Goal: Task Accomplishment & Management: Complete application form

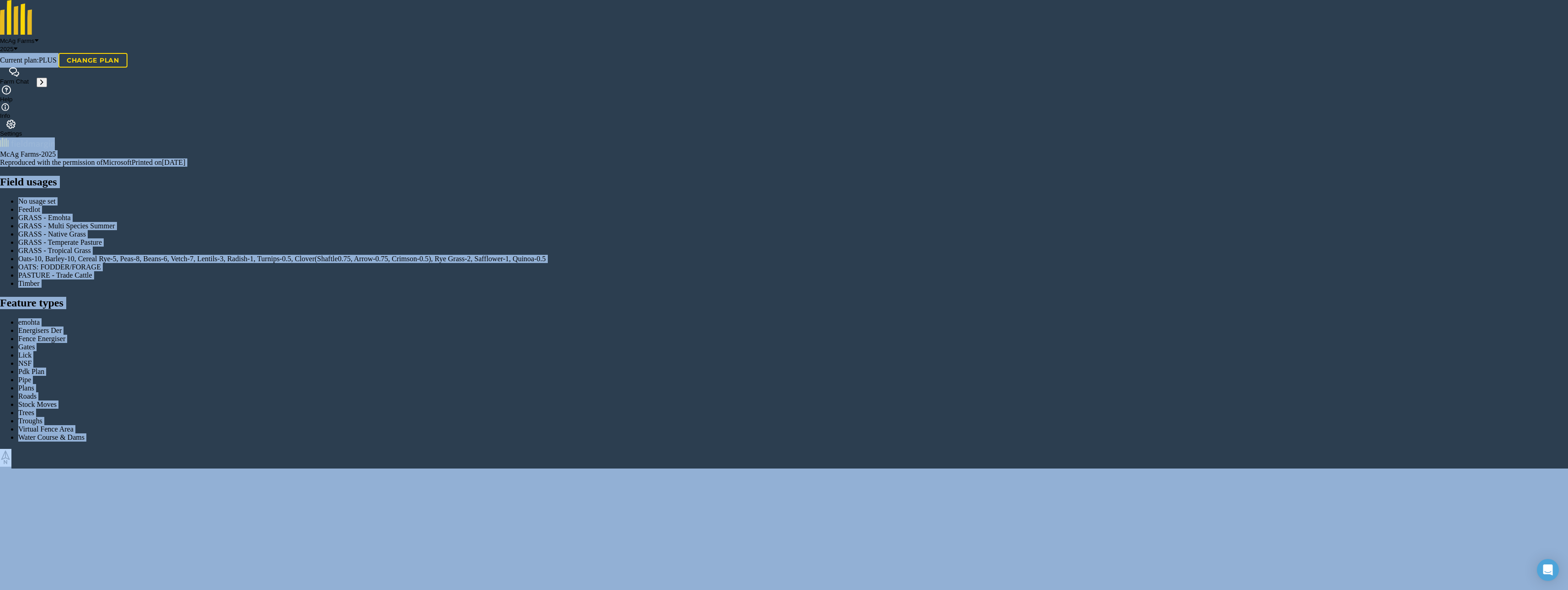
click at [17, 46] on icon at bounding box center [16, 49] width 3 height 7
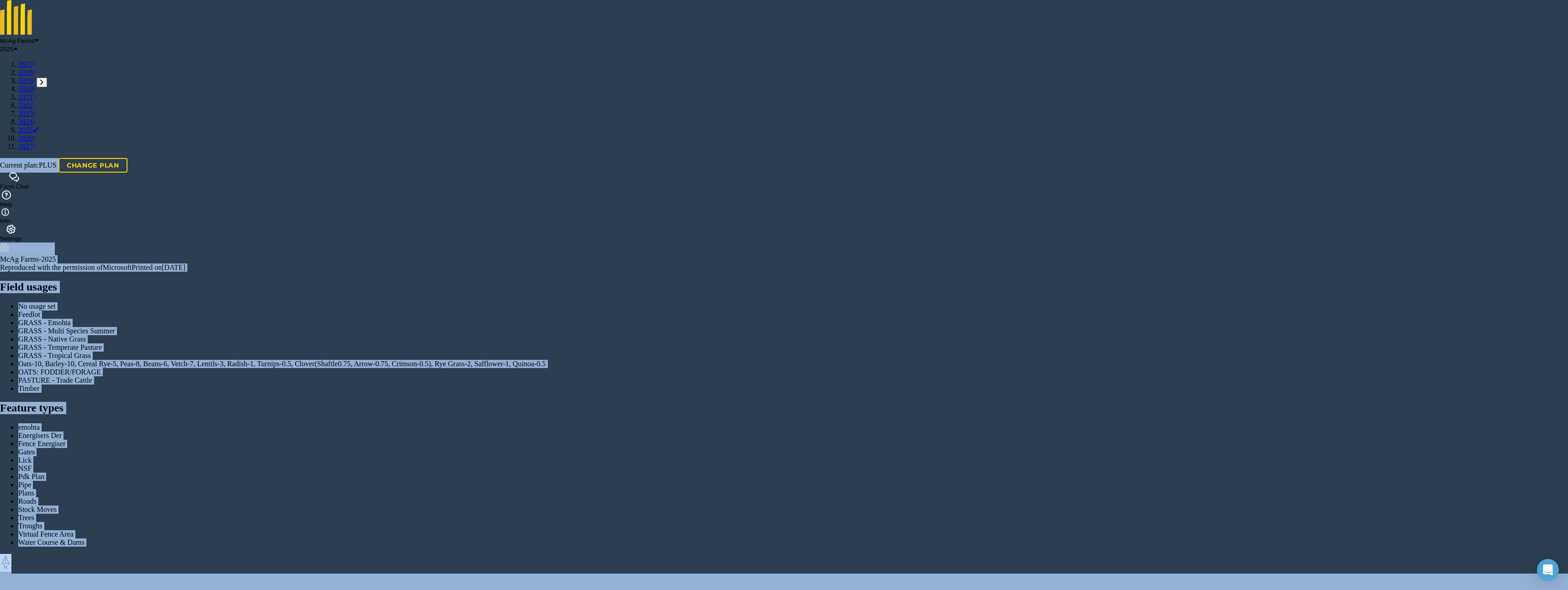
click at [17, 46] on icon at bounding box center [16, 49] width 3 height 7
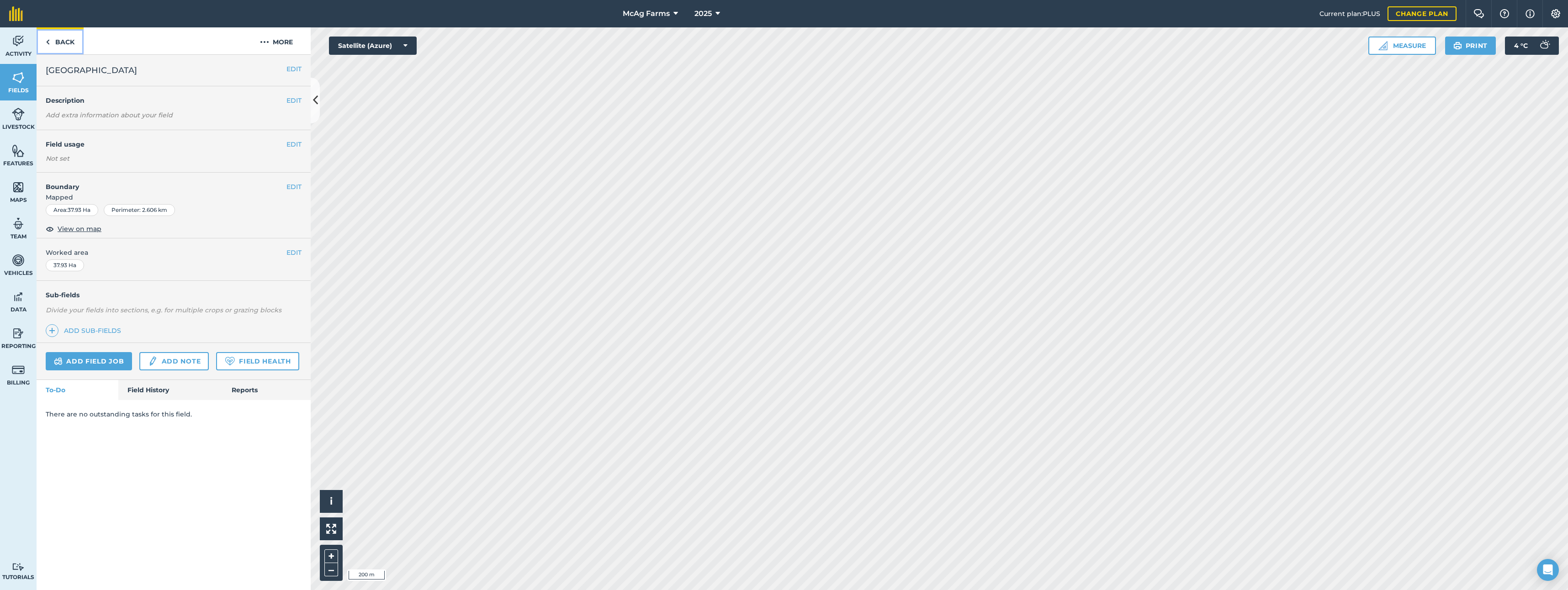
click at [56, 40] on link "Back" at bounding box center [60, 41] width 47 height 27
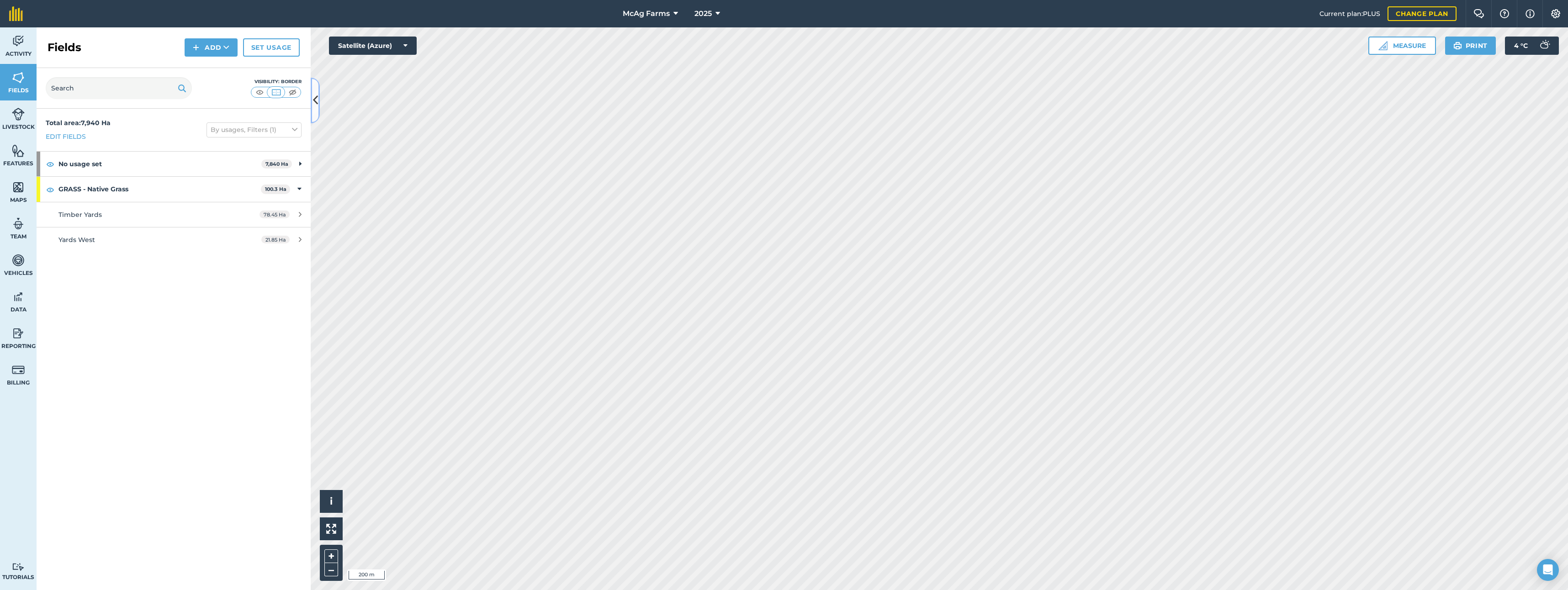
click at [316, 98] on icon at bounding box center [316, 100] width 5 height 16
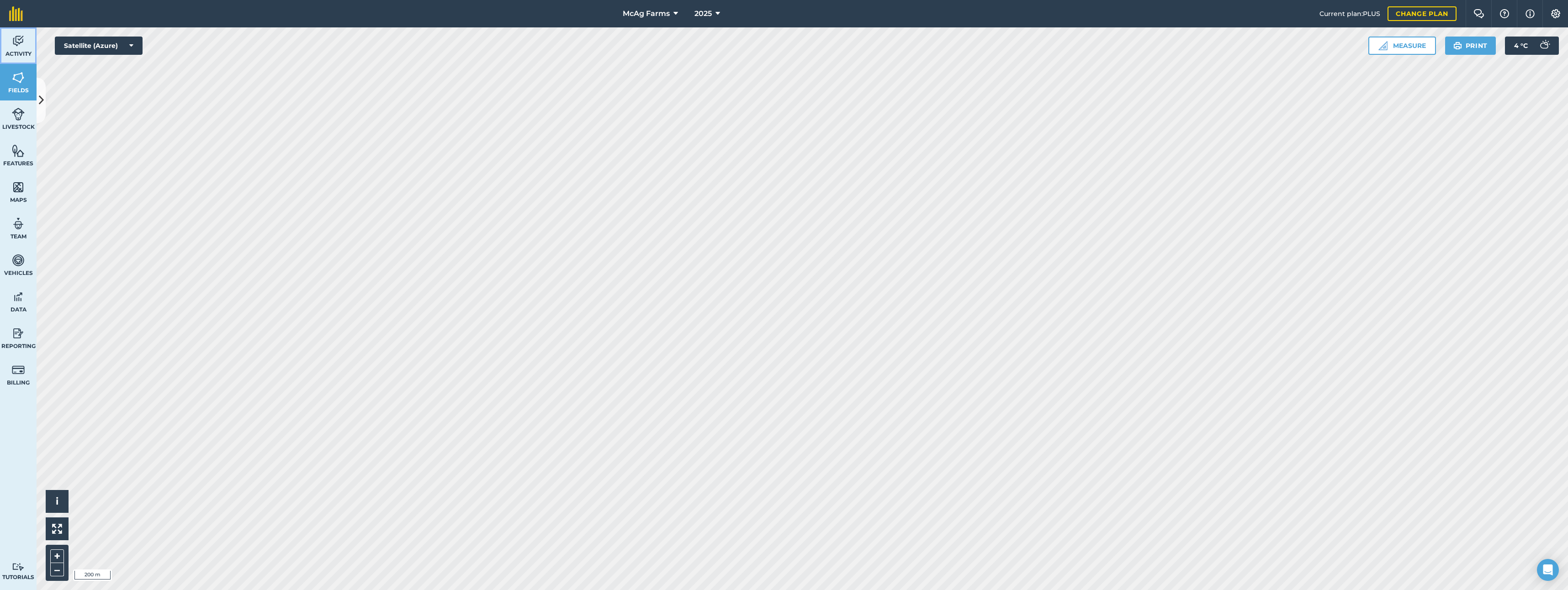
click at [16, 46] on img at bounding box center [17, 41] width 12 height 14
click at [42, 95] on icon at bounding box center [42, 100] width 5 height 16
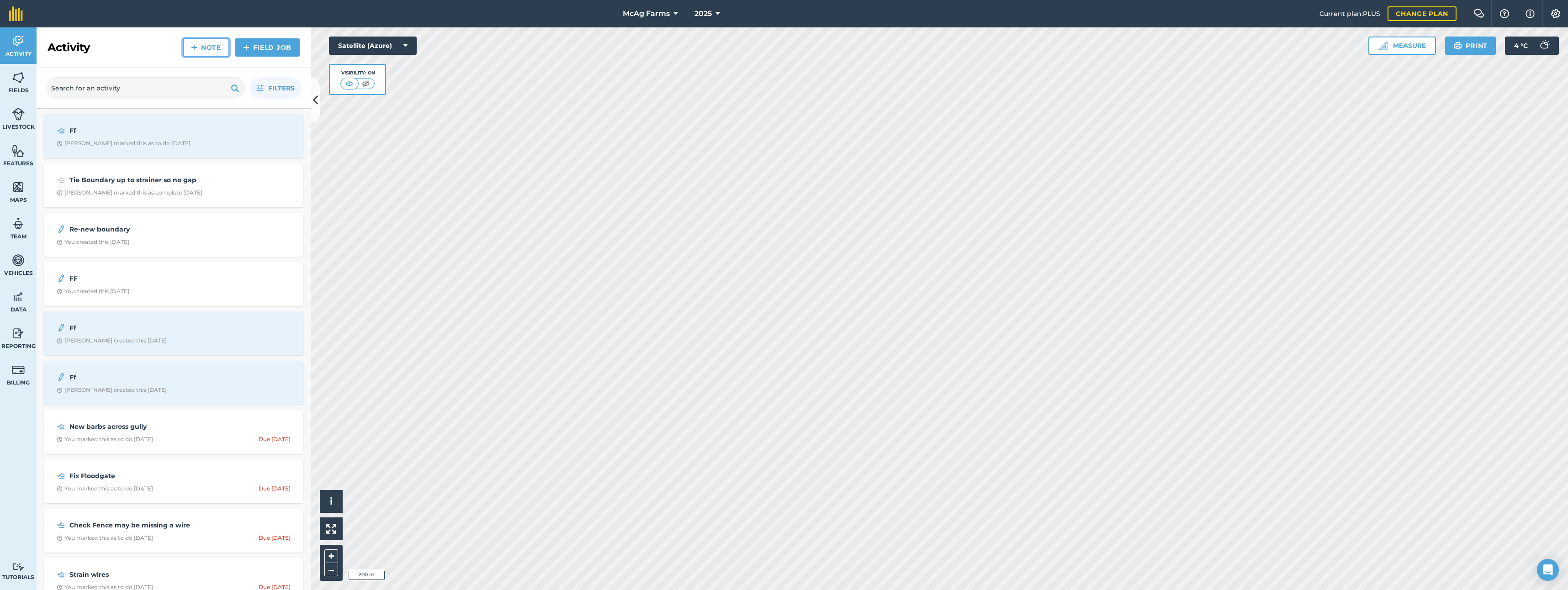
click at [208, 43] on link "Note" at bounding box center [206, 47] width 47 height 18
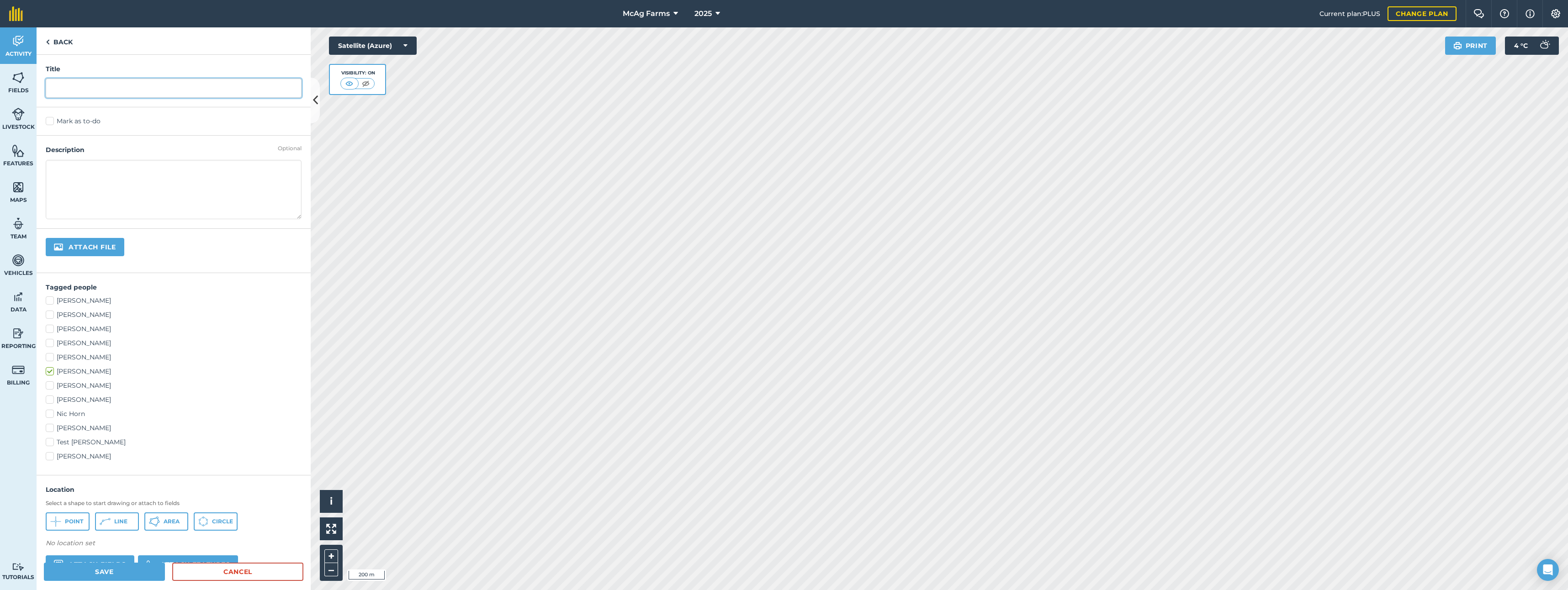
click at [62, 85] on input "text" at bounding box center [174, 88] width 256 height 19
type input "Check fence"
click at [50, 122] on label "Mark as to-do" at bounding box center [174, 121] width 256 height 10
click at [50, 122] on input "Mark as to-do" at bounding box center [48, 119] width 6 height 6
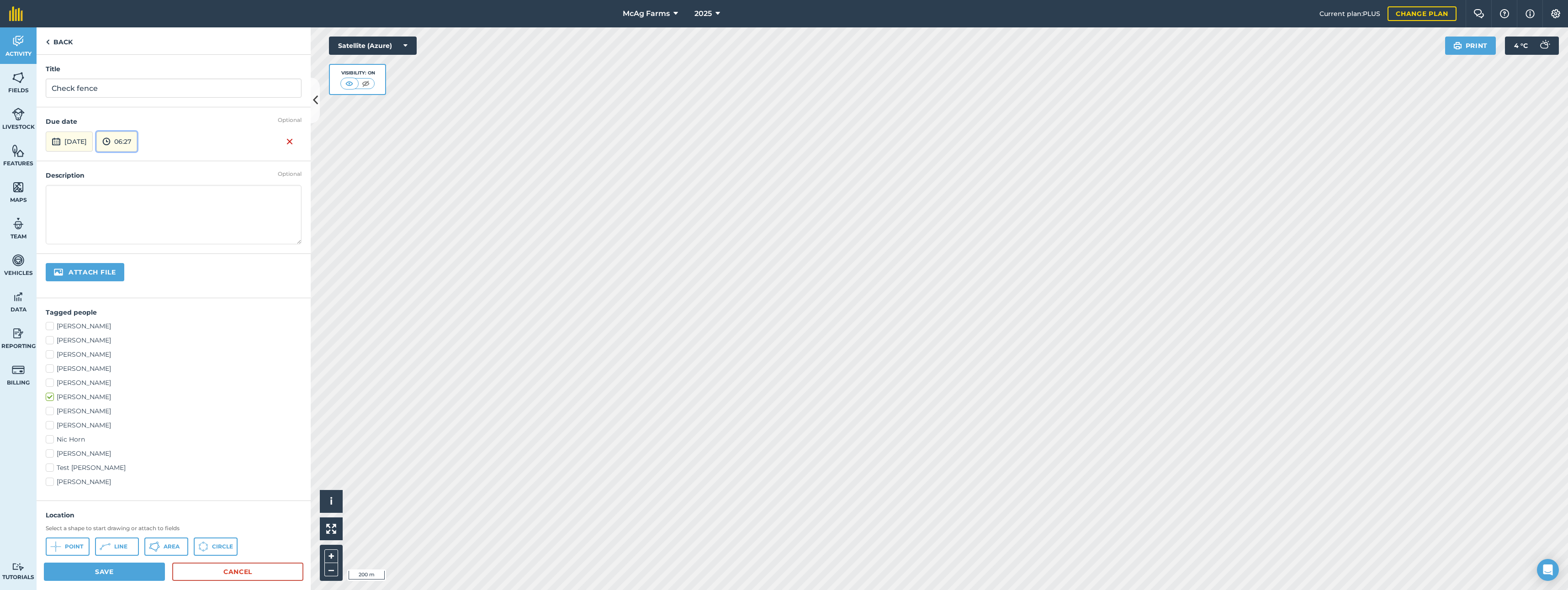
click at [137, 140] on button "06:27" at bounding box center [116, 141] width 41 height 20
click at [138, 229] on button "07:30" at bounding box center [119, 232] width 43 height 15
click at [52, 339] on label "Brock Chapman" at bounding box center [174, 340] width 256 height 10
click at [51, 339] on input "Brock Chapman" at bounding box center [48, 338] width 6 height 6
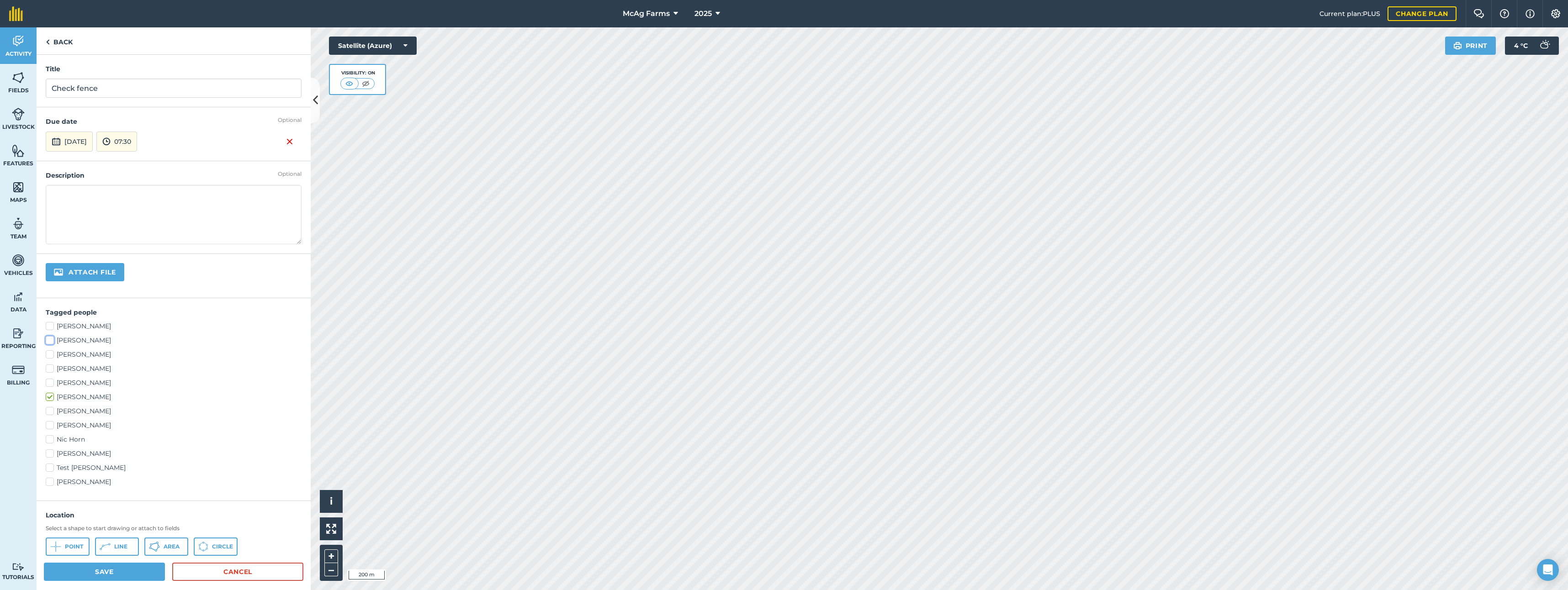
checkbox input "true"
click at [120, 544] on span "Line" at bounding box center [121, 546] width 13 height 7
click at [59, 194] on textarea at bounding box center [174, 215] width 256 height 60
click at [126, 568] on button "Save" at bounding box center [105, 572] width 121 height 18
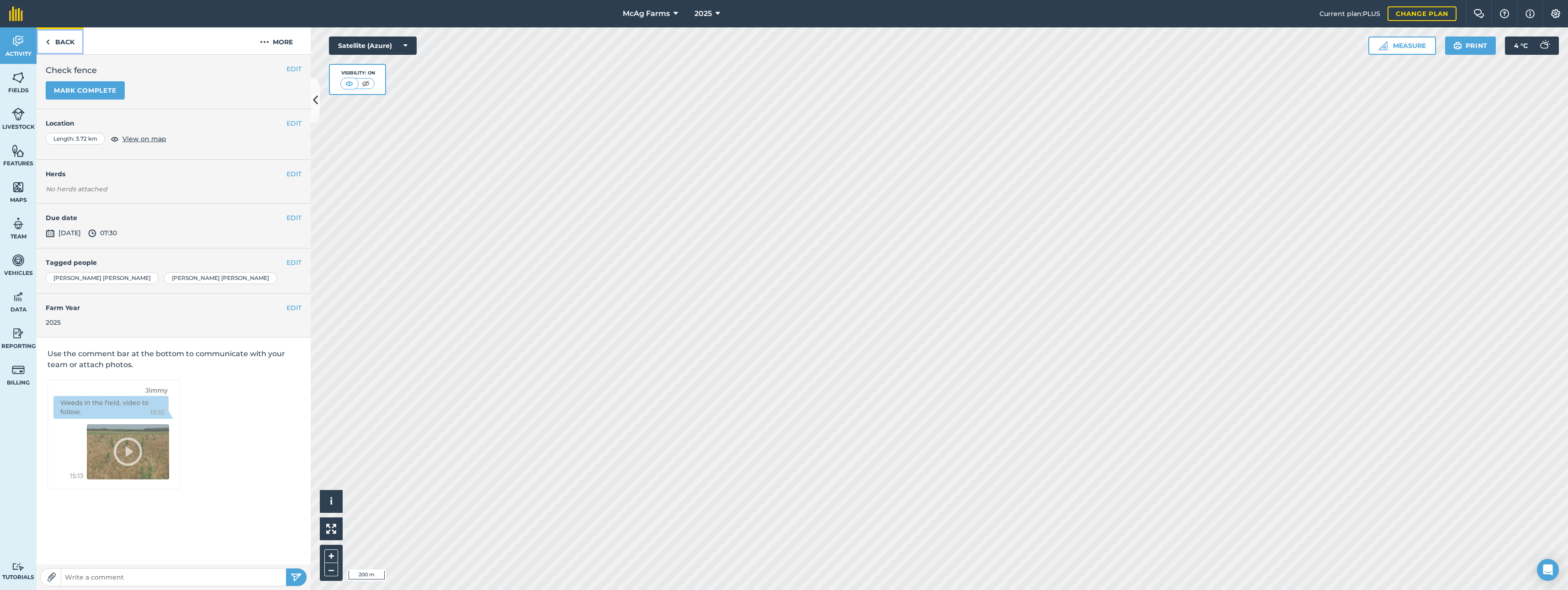
click at [56, 35] on link "Back" at bounding box center [60, 41] width 47 height 27
